Goal: Task Accomplishment & Management: Manage account settings

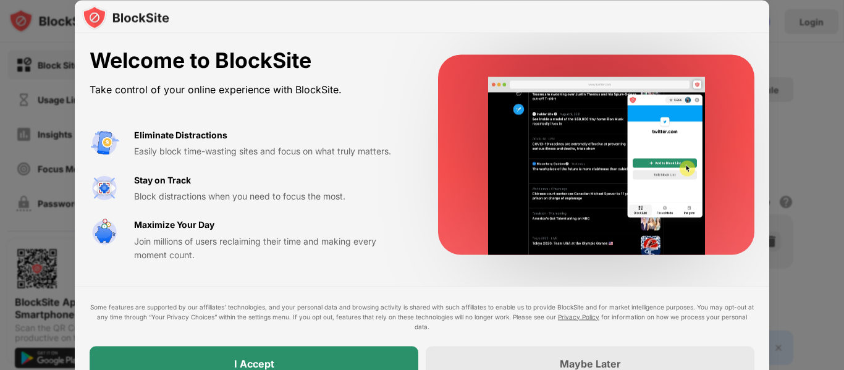
click at [329, 366] on div "I Accept" at bounding box center [254, 363] width 329 height 35
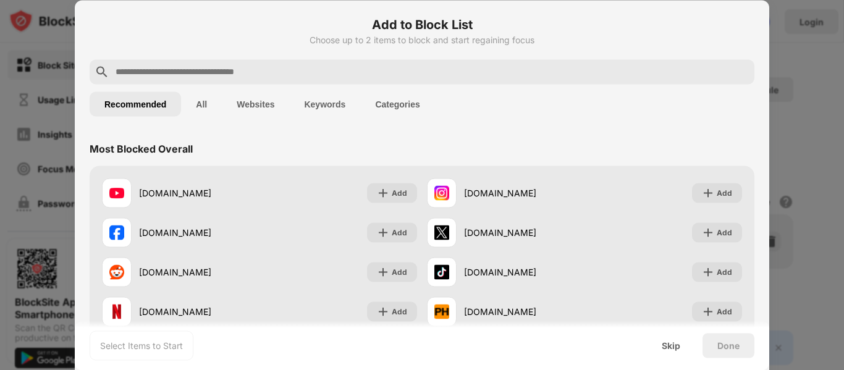
click at [371, 65] on input "text" at bounding box center [431, 71] width 635 height 15
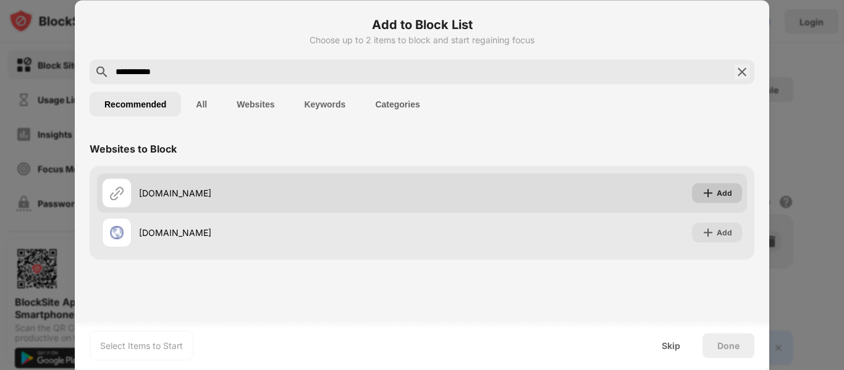
type input "**********"
click at [708, 195] on img at bounding box center [708, 193] width 12 height 12
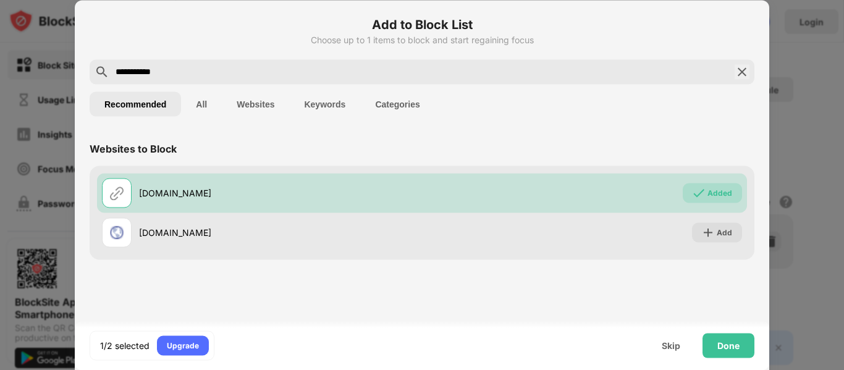
click at [741, 78] on img at bounding box center [741, 71] width 15 height 15
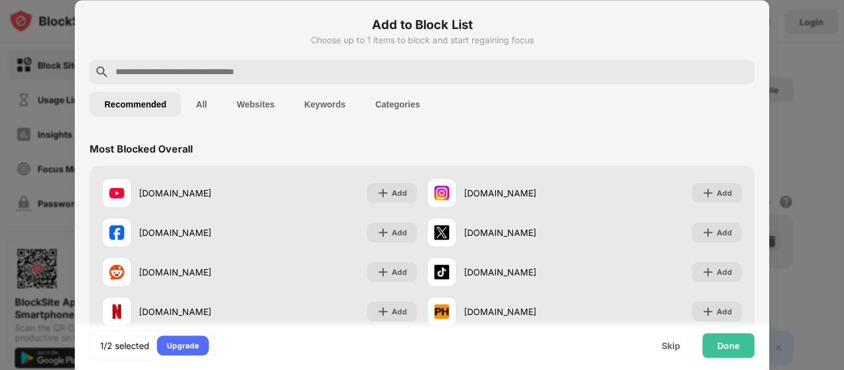
drag, startPoint x: 707, startPoint y: 52, endPoint x: 682, endPoint y: 79, distance: 36.7
click at [682, 79] on div at bounding box center [422, 71] width 665 height 25
click at [227, 69] on input "text" at bounding box center [431, 71] width 635 height 15
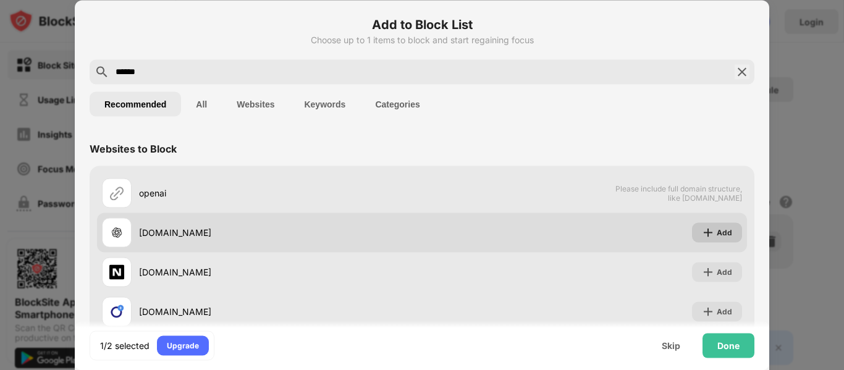
type input "******"
click at [707, 235] on div "Add" at bounding box center [717, 232] width 50 height 20
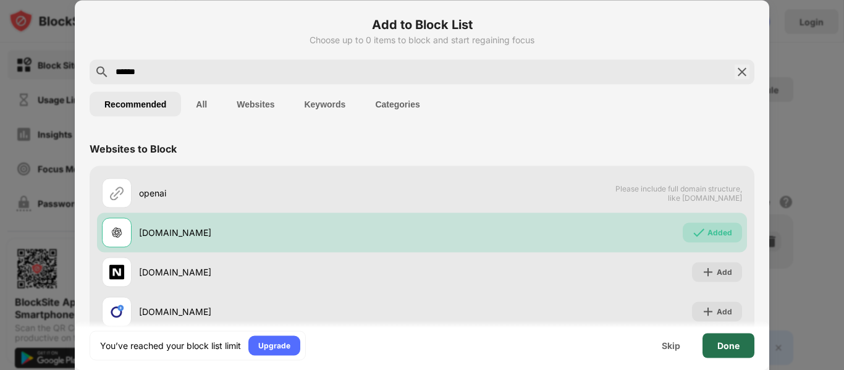
click at [738, 343] on div "Done" at bounding box center [728, 345] width 22 height 10
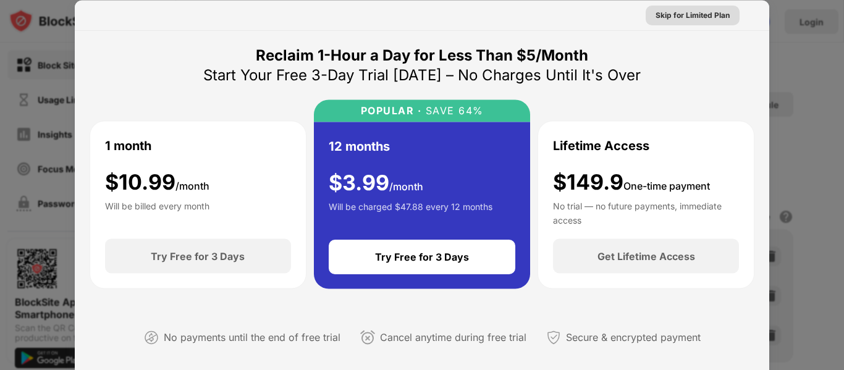
click at [676, 23] on div "Skip for Limited Plan" at bounding box center [692, 15] width 94 height 20
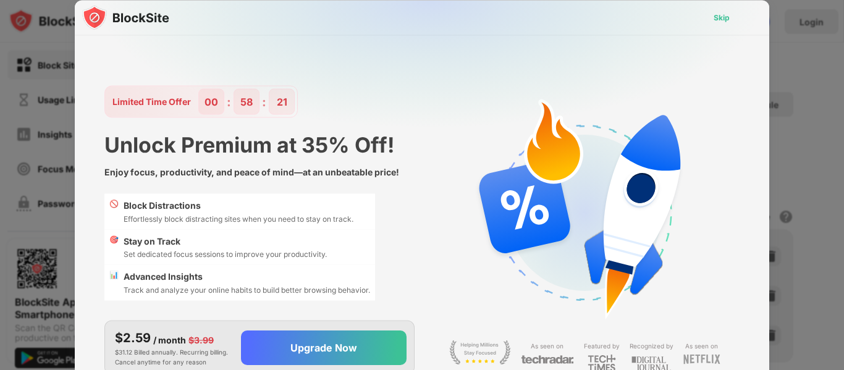
click at [716, 25] on div "Skip" at bounding box center [721, 17] width 36 height 20
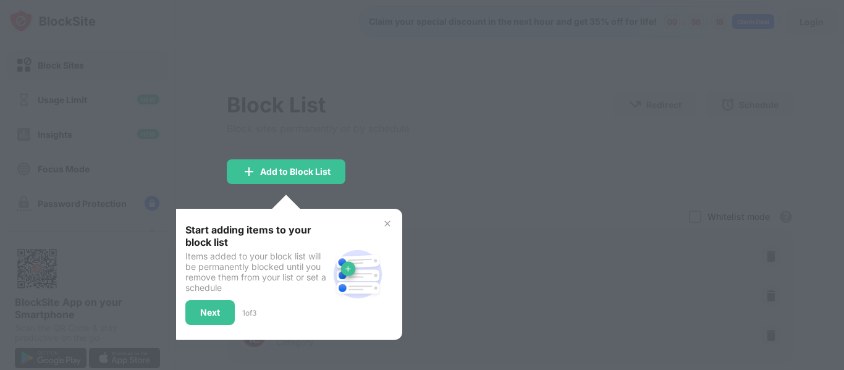
drag, startPoint x: 231, startPoint y: 316, endPoint x: 225, endPoint y: 313, distance: 6.7
click at [230, 316] on div "Next" at bounding box center [209, 312] width 49 height 25
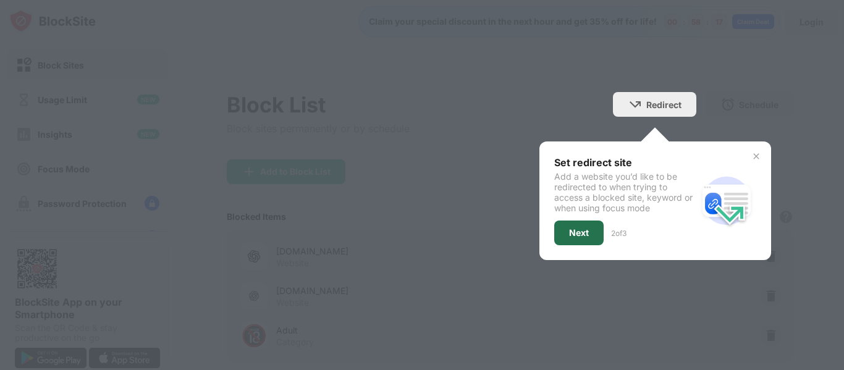
click at [569, 229] on div "Next" at bounding box center [579, 233] width 20 height 10
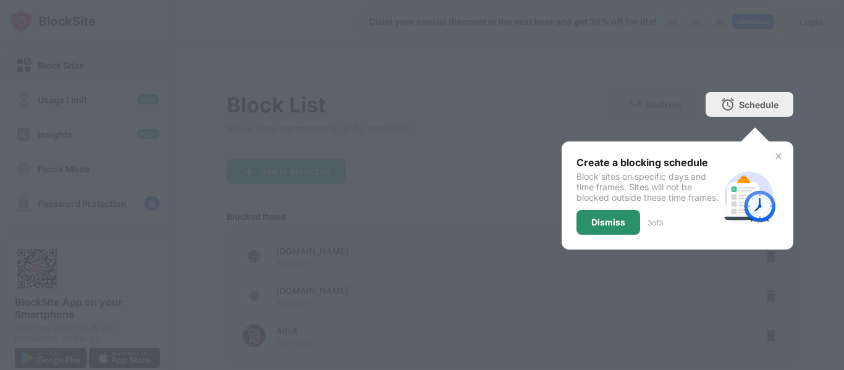
click at [615, 235] on div "Dismiss" at bounding box center [608, 222] width 64 height 25
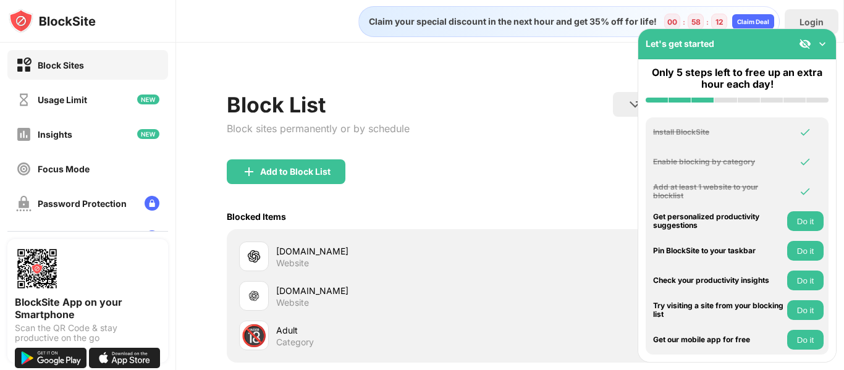
drag, startPoint x: 479, startPoint y: 185, endPoint x: 518, endPoint y: 160, distance: 46.6
click at [479, 185] on div "Add to Block List" at bounding box center [510, 181] width 566 height 44
drag, startPoint x: 388, startPoint y: 148, endPoint x: 622, endPoint y: 62, distance: 249.0
click at [392, 149] on div "Block List Block sites permanently or by schedule" at bounding box center [318, 125] width 183 height 67
click at [826, 46] on img at bounding box center [822, 44] width 12 height 12
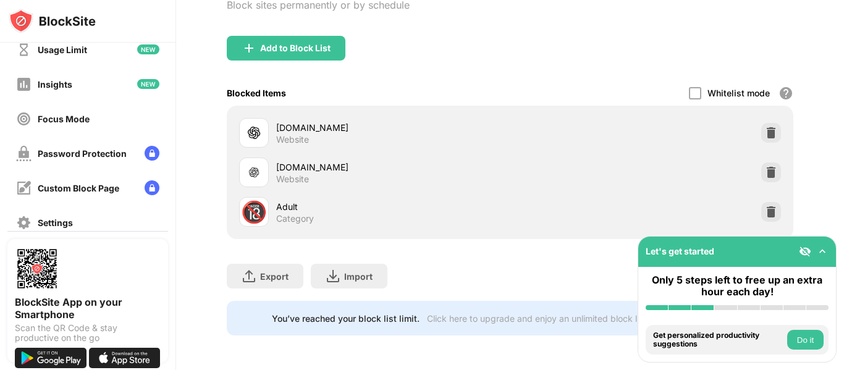
scroll to position [49, 0]
click at [124, 161] on div "Password Protection" at bounding box center [71, 153] width 111 height 15
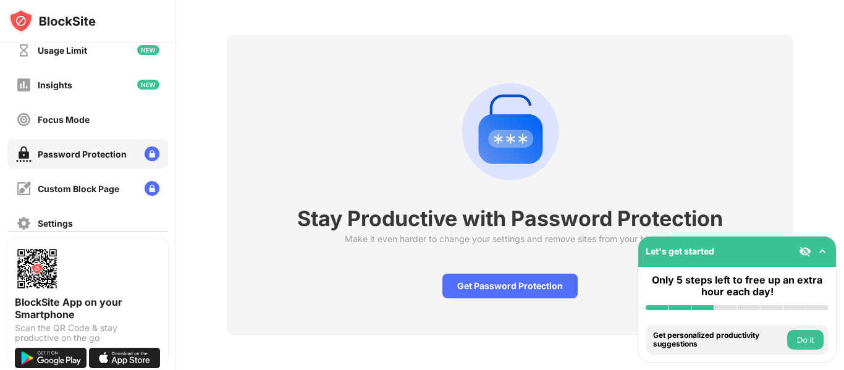
scroll to position [52, 0]
click at [516, 284] on div "Get Password Protection" at bounding box center [509, 286] width 135 height 25
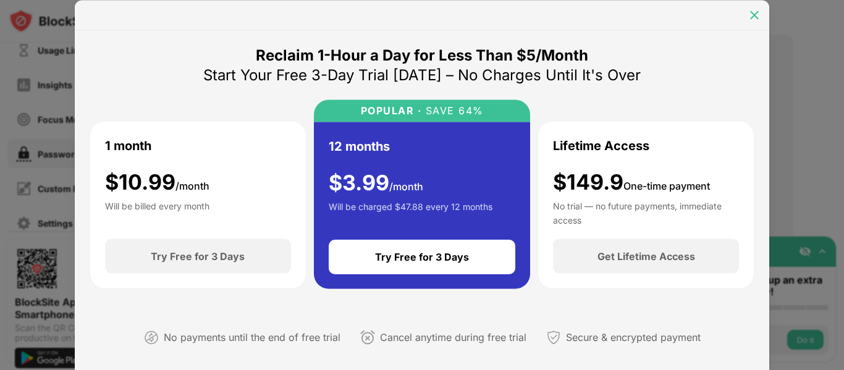
click at [758, 22] on div at bounding box center [754, 15] width 20 height 20
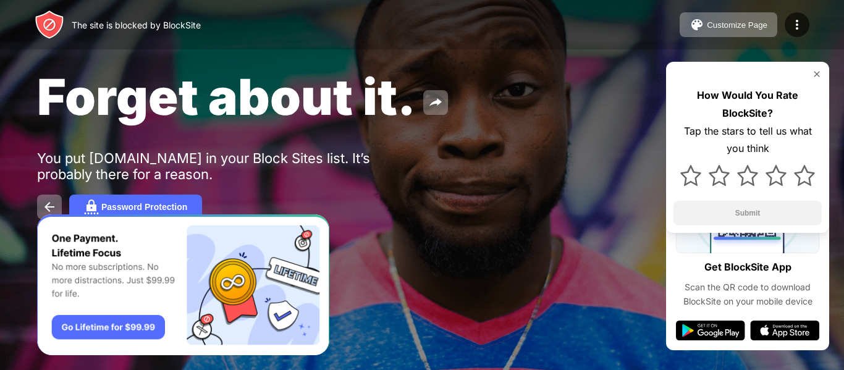
click at [813, 72] on img at bounding box center [817, 74] width 10 height 10
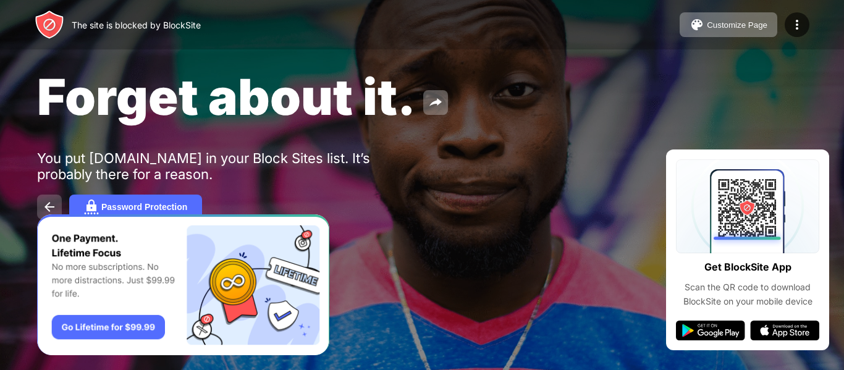
click at [56, 201] on img at bounding box center [49, 206] width 15 height 15
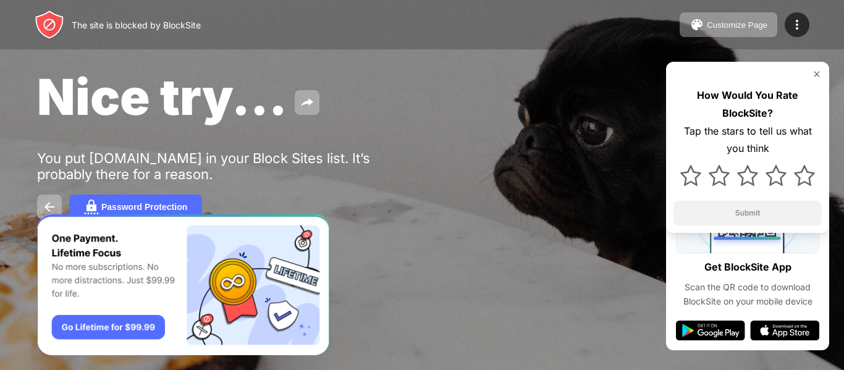
click at [813, 73] on img at bounding box center [817, 74] width 10 height 10
